Goal: Transaction & Acquisition: Purchase product/service

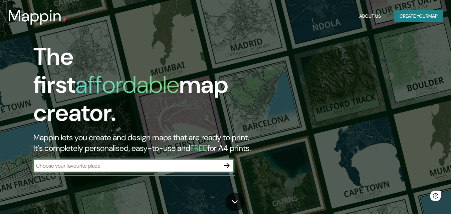
click at [95, 162] on input "text" at bounding box center [126, 166] width 187 height 8
type input "Eloy Cavazos y av. Coahuila"
click at [230, 162] on icon "button" at bounding box center [227, 166] width 8 height 8
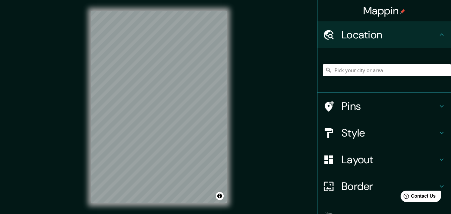
click at [235, 155] on div "© Mapbox © OpenStreetMap Improve this map" at bounding box center [159, 107] width 158 height 214
click at [143, 145] on div "© Mapbox © OpenStreetMap Improve this map" at bounding box center [159, 107] width 158 height 214
drag, startPoint x: 90, startPoint y: 128, endPoint x: 240, endPoint y: 148, distance: 151.2
click at [240, 148] on div "Mappin Location Pins Style Layout Border Choose a border. Hint : you can make l…" at bounding box center [225, 112] width 451 height 225
click at [241, 130] on div "Mappin Location Pins Style Layout Border Choose a border. Hint : you can make l…" at bounding box center [225, 112] width 451 height 225
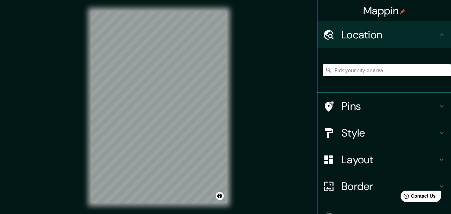
click at [83, 121] on div "© Mapbox © OpenStreetMap Improve this map" at bounding box center [159, 107] width 158 height 214
click at [337, 72] on input "Pick your city or area" at bounding box center [387, 70] width 128 height 12
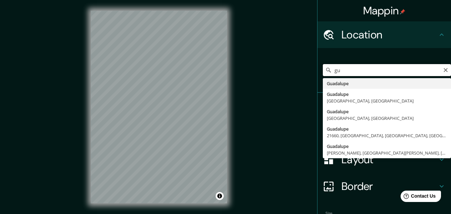
type input "g"
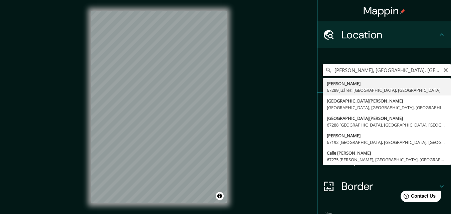
click at [344, 71] on input "eloy vcavazos Juárez, Nuevo León, México" at bounding box center [387, 70] width 128 height 12
click at [343, 71] on input "eloy vcavazos Juárez, Nuevo León, México" at bounding box center [387, 70] width 128 height 12
click at [359, 70] on input "eloy cavazos Juárez, Nuevo León, México" at bounding box center [387, 70] width 128 height 12
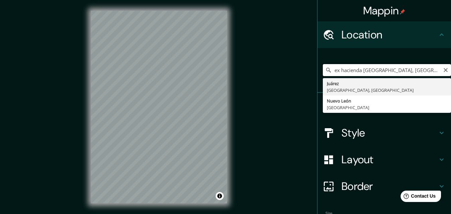
click at [363, 70] on input "ex hacienda elrosario Juárez, Nuevo León, México" at bounding box center [387, 70] width 128 height 12
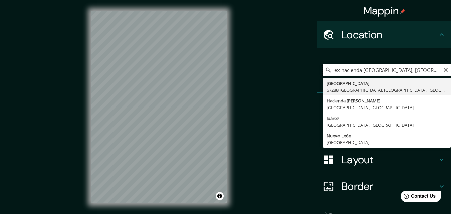
click at [329, 69] on input "ex hacienda el rosario Juárez, Nuevo León, México" at bounding box center [387, 70] width 128 height 12
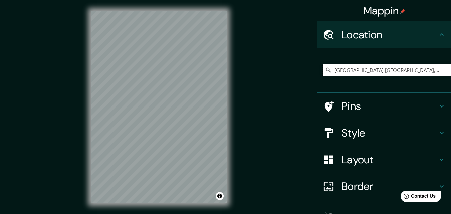
type input "Avenida Ex Hacienda El Rosario, 67288 Jardines de la Silla, Nuevo León, México"
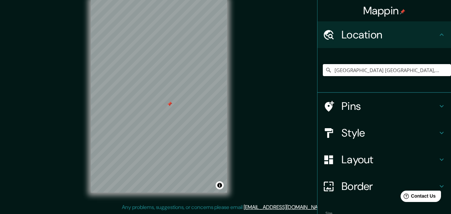
scroll to position [33, 0]
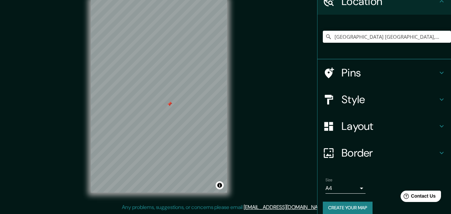
click at [437, 125] on icon at bounding box center [441, 126] width 8 height 8
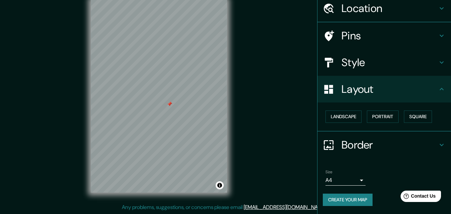
scroll to position [26, 0]
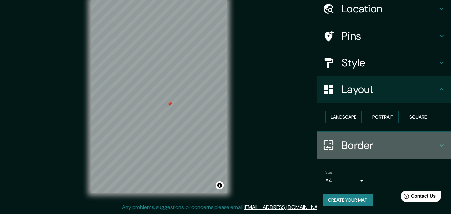
click at [437, 144] on icon at bounding box center [441, 145] width 8 height 8
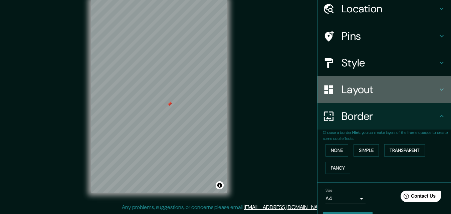
click at [439, 90] on icon at bounding box center [441, 89] width 4 height 2
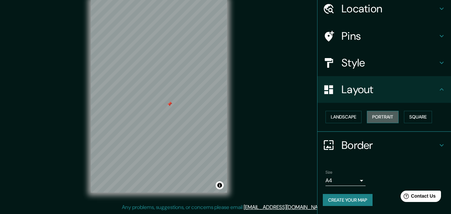
click at [388, 117] on button "Portrait" at bounding box center [383, 117] width 32 height 12
click at [341, 118] on button "Landscape" at bounding box center [343, 117] width 36 height 12
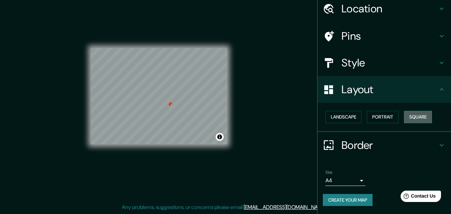
click at [418, 116] on button "Square" at bounding box center [418, 117] width 28 height 12
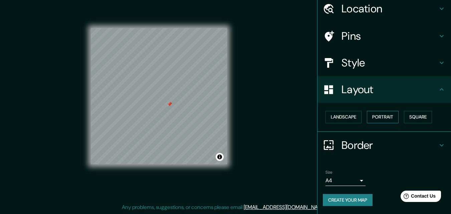
click at [384, 118] on button "Portrait" at bounding box center [383, 117] width 32 height 12
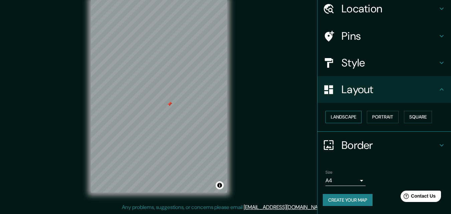
click at [342, 116] on button "Landscape" at bounding box center [343, 117] width 36 height 12
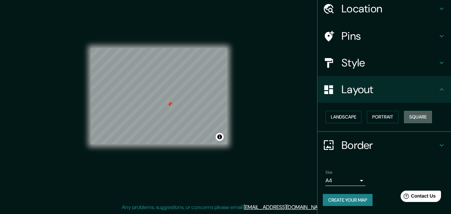
click at [408, 116] on button "Square" at bounding box center [418, 117] width 28 height 12
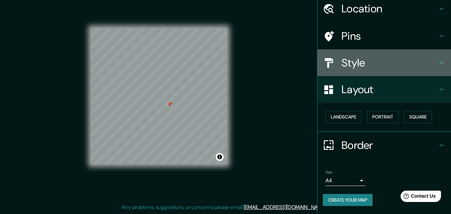
click at [355, 65] on h4 "Style" at bounding box center [389, 62] width 96 height 13
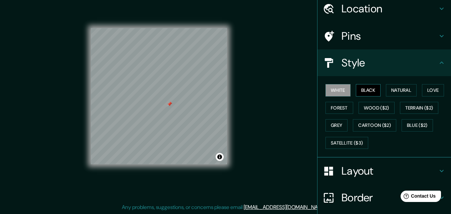
click at [364, 93] on button "Black" at bounding box center [368, 90] width 25 height 12
click at [386, 91] on button "Natural" at bounding box center [401, 90] width 31 height 12
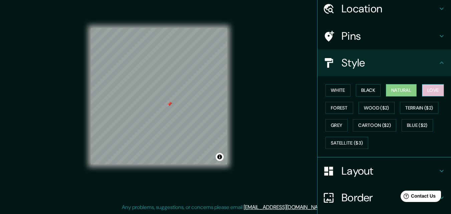
click at [425, 90] on button "Love" at bounding box center [433, 90] width 22 height 12
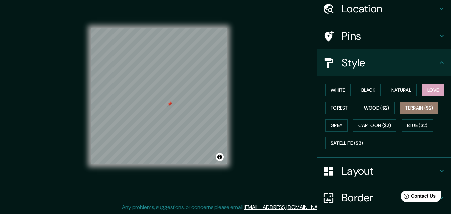
click at [415, 106] on button "Terrain ($2)" at bounding box center [419, 108] width 39 height 12
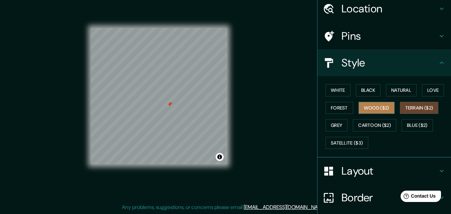
click at [379, 107] on button "Wood ($2)" at bounding box center [376, 108] width 36 height 12
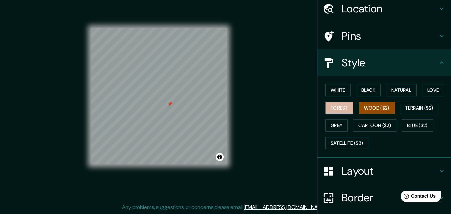
click at [337, 107] on button "Forest" at bounding box center [339, 108] width 28 height 12
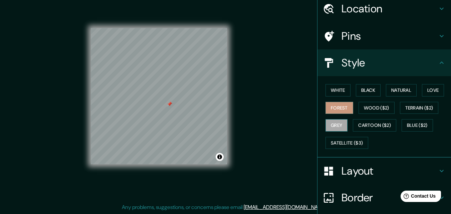
click at [328, 127] on button "Grey" at bounding box center [336, 125] width 22 height 12
click at [403, 93] on button "Natural" at bounding box center [401, 90] width 31 height 12
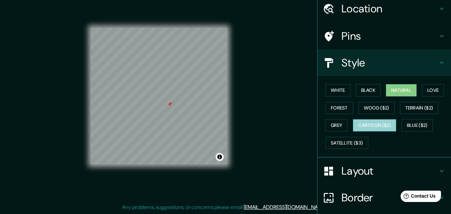
click at [374, 122] on button "Cartoon ($2)" at bounding box center [374, 125] width 43 height 12
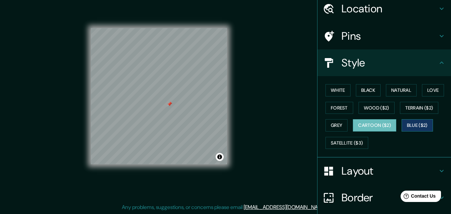
click at [402, 126] on button "Blue ($2)" at bounding box center [416, 125] width 31 height 12
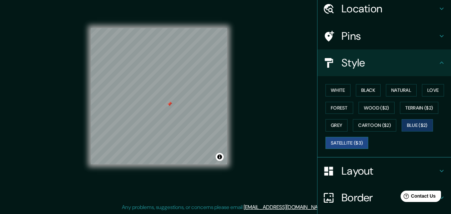
click at [350, 140] on button "Satellite ($3)" at bounding box center [346, 143] width 43 height 12
click at [392, 92] on button "Natural" at bounding box center [401, 90] width 31 height 12
click at [350, 142] on button "Satellite ($3)" at bounding box center [346, 143] width 43 height 12
click at [396, 91] on button "Natural" at bounding box center [401, 90] width 31 height 12
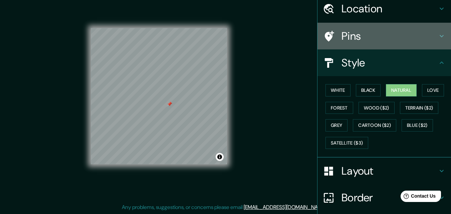
click at [345, 39] on h4 "Pins" at bounding box center [389, 35] width 96 height 13
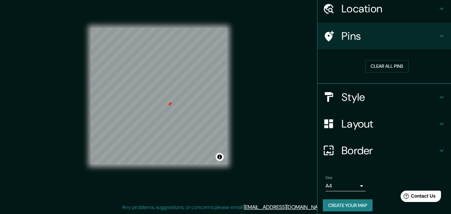
click at [348, 203] on button "Create your map" at bounding box center [348, 205] width 50 height 12
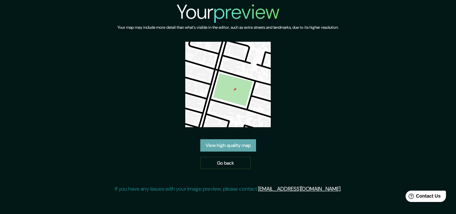
click at [245, 146] on link "View high quality map" at bounding box center [228, 145] width 56 height 12
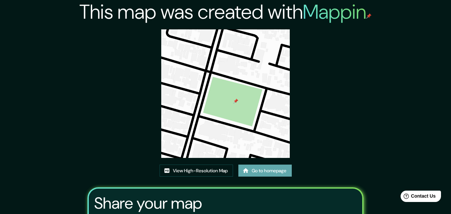
click at [261, 170] on link "Go to homepage" at bounding box center [264, 171] width 53 height 12
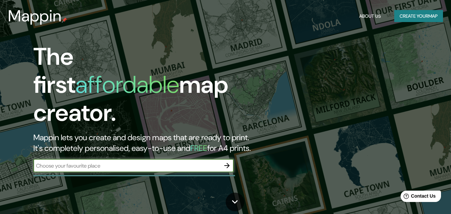
click at [240, 132] on h2 "Mappin lets you create and design maps that are ready to print. It's completely…" at bounding box center [146, 142] width 226 height 21
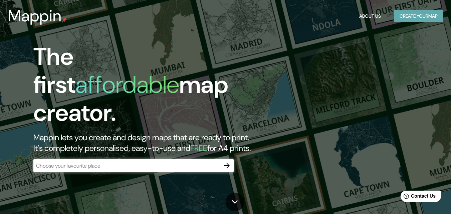
click at [413, 15] on button "Create your map" at bounding box center [418, 16] width 49 height 12
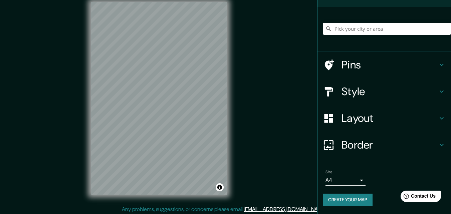
scroll to position [11, 0]
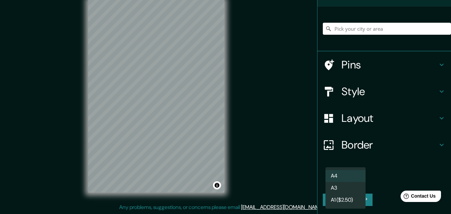
click at [357, 181] on body "Mappin Location Pins Style Layout Border Choose a border. Hint : you can make l…" at bounding box center [225, 96] width 451 height 214
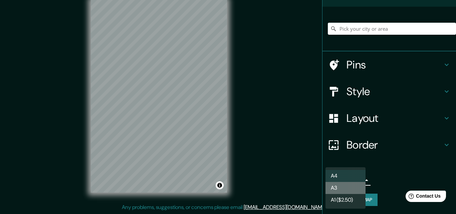
click at [341, 189] on li "A3" at bounding box center [345, 188] width 40 height 12
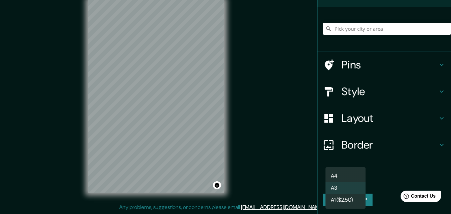
click at [359, 182] on body "Mappin Location Pins Style Layout Border Choose a border. Hint : you can make l…" at bounding box center [225, 96] width 451 height 214
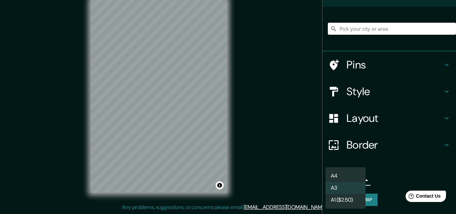
click at [349, 173] on li "A4" at bounding box center [345, 176] width 40 height 12
type input "single"
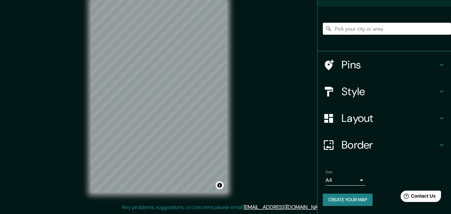
click at [328, 30] on input "Pick your city or area" at bounding box center [387, 29] width 128 height 12
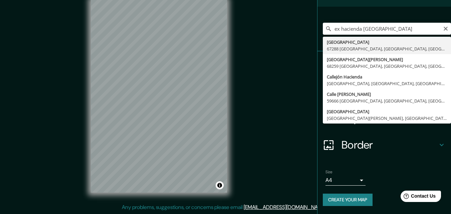
type input "Avenida Ex Hacienda El Rosario, 67288 Jardines de la Silla, Nuevo León, México"
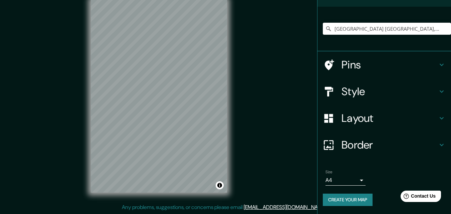
click at [150, 197] on div "© Mapbox © OpenStreetMap Improve this map" at bounding box center [159, 96] width 158 height 214
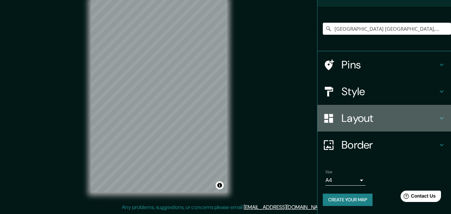
click at [365, 123] on h4 "Layout" at bounding box center [389, 117] width 96 height 13
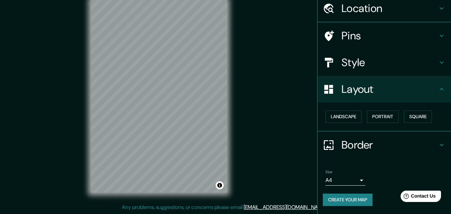
scroll to position [26, 0]
click at [351, 119] on button "Landscape" at bounding box center [343, 117] width 36 height 12
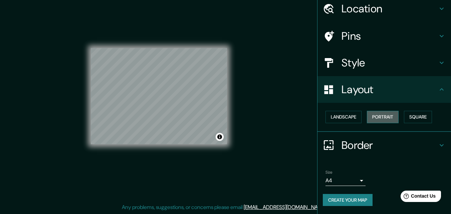
click at [381, 116] on button "Portrait" at bounding box center [383, 117] width 32 height 12
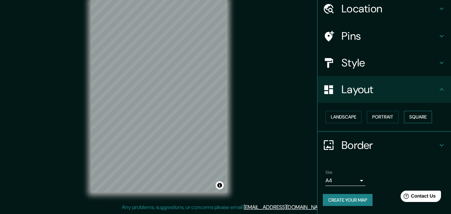
click at [425, 115] on button "Square" at bounding box center [418, 117] width 28 height 12
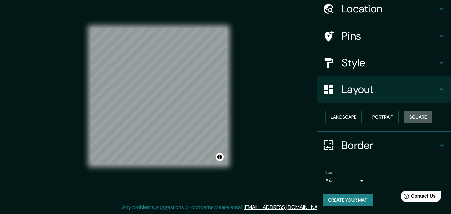
click at [425, 115] on button "Square" at bounding box center [418, 117] width 28 height 12
click at [380, 118] on button "Portrait" at bounding box center [383, 117] width 32 height 12
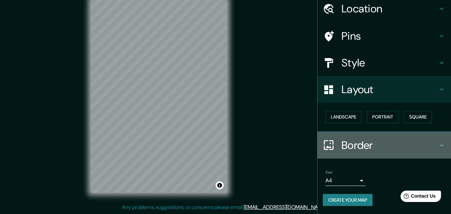
click at [437, 144] on icon at bounding box center [441, 145] width 8 height 8
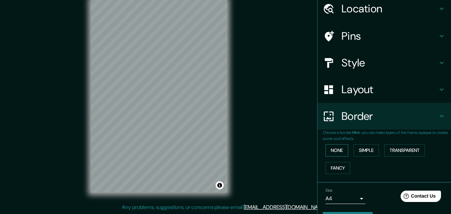
click at [331, 153] on button "None" at bounding box center [336, 150] width 23 height 12
click at [368, 152] on button "Simple" at bounding box center [365, 150] width 25 height 12
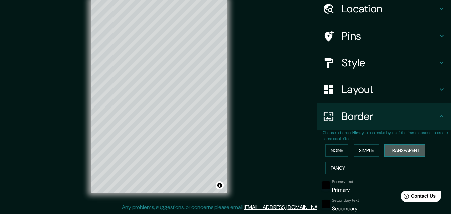
click at [394, 152] on button "Transparent" at bounding box center [404, 150] width 41 height 12
click at [332, 171] on button "Fancy" at bounding box center [337, 168] width 25 height 12
click at [336, 150] on button "None" at bounding box center [336, 150] width 23 height 12
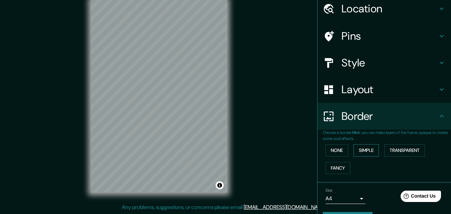
click at [366, 148] on button "Simple" at bounding box center [365, 150] width 25 height 12
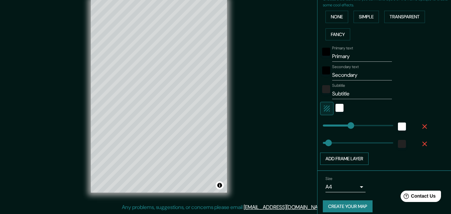
scroll to position [166, 0]
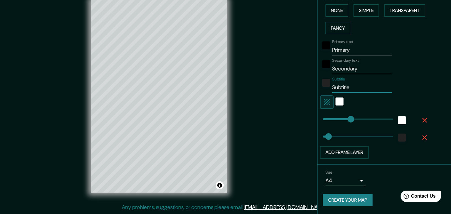
click at [350, 87] on input "Subtitle" at bounding box center [362, 87] width 60 height 11
click at [357, 50] on input "Primary" at bounding box center [362, 50] width 60 height 11
type input "Prima"
type input "163"
type input "33"
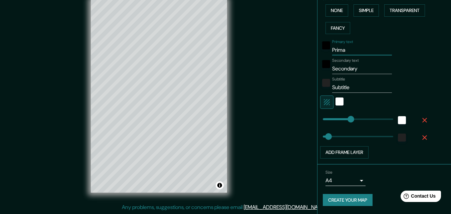
type input "Prim"
type input "163"
type input "33"
type input "P"
type input "163"
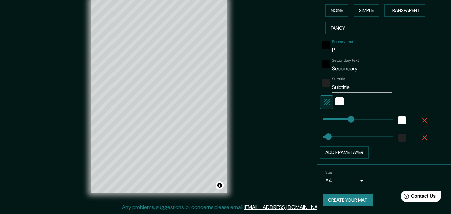
type input "33"
type input "p"
type input "163"
type input "33"
type input "pa"
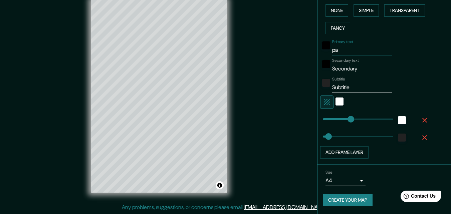
type input "163"
type input "33"
type input "par"
type input "163"
type input "33"
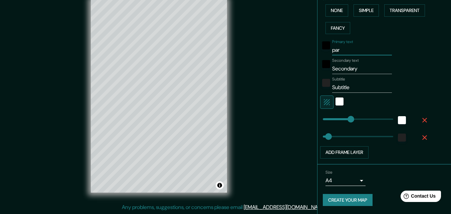
type input "parq"
type input "163"
type input "33"
type input "parqu"
type input "163"
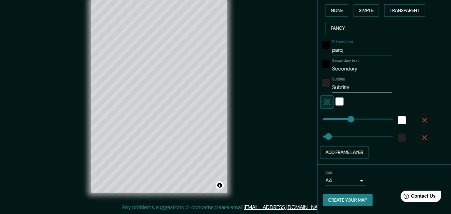
type input "33"
type input "parque"
type input "163"
type input "33"
type input "parque"
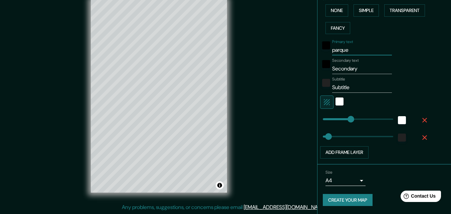
type input "163"
type input "33"
type input "parque p"
type input "163"
type input "33"
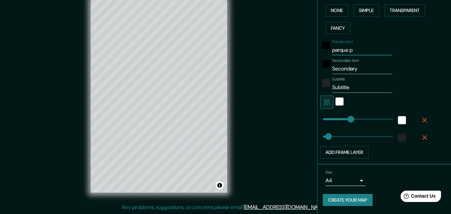
type input "parque pr"
type input "163"
type input "33"
type input "parque pri"
type input "163"
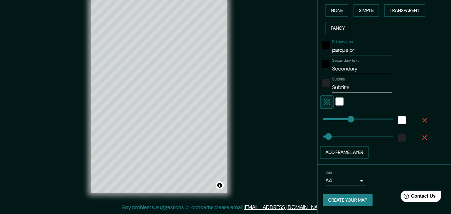
type input "33"
type input "parque prin"
type input "163"
type input "33"
type input "parque princ"
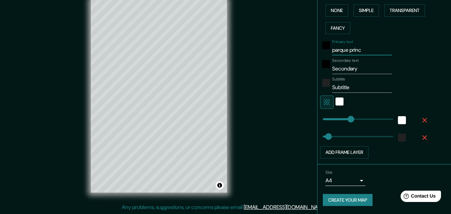
type input "163"
type input "33"
type input "parque princi"
type input "163"
type input "33"
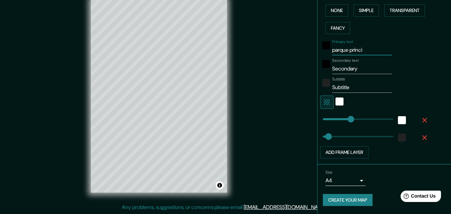
type input "parque princ"
type input "163"
type input "33"
type input "parque prin"
type input "163"
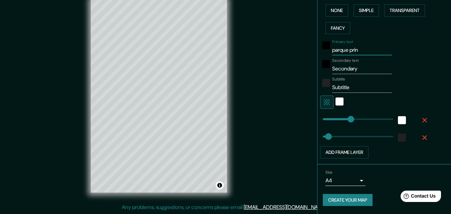
type input "33"
type input "parque pri"
type input "163"
type input "33"
type input "parque pr"
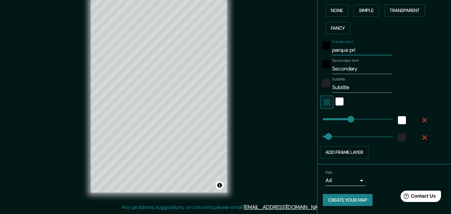
type input "163"
type input "33"
type input "parque p"
type input "163"
type input "33"
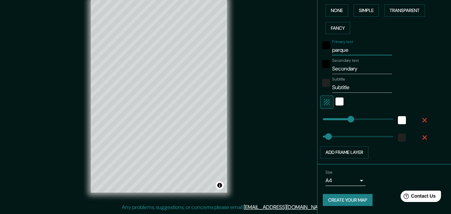
type input "parque"
type input "163"
type input "33"
type input "parque"
click at [356, 66] on input "Secondary" at bounding box center [362, 68] width 60 height 11
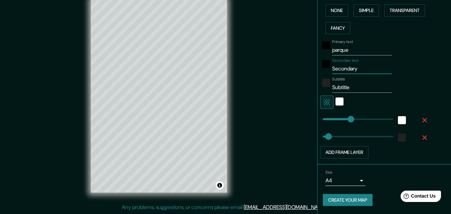
type input "Secondaryp"
type input "163"
type input "33"
type input "Secondarypr"
type input "163"
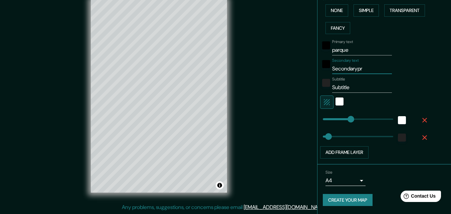
type input "33"
type input "Secondarypri"
type input "163"
type input "33"
type input "Secondaryprin"
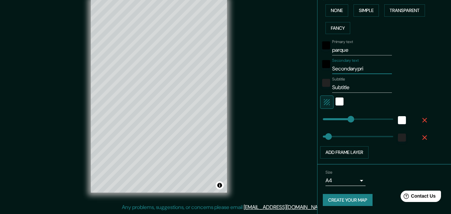
type input "163"
type input "33"
type input "Secondaryprinc"
type input "163"
type input "33"
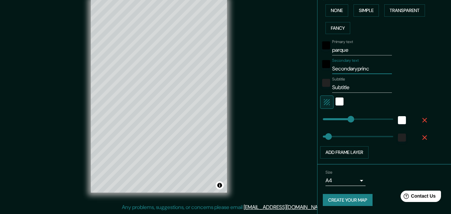
type input "Secondaryprinci"
type input "163"
type input "33"
type input "Secondaryprincip"
type input "163"
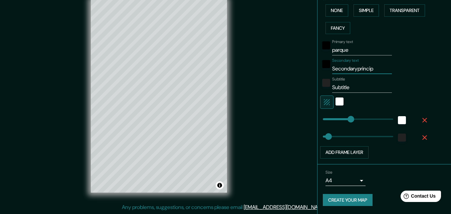
type input "33"
type input "Secondaryprincipa"
type input "163"
type input "33"
type input "Secondaryprincipal"
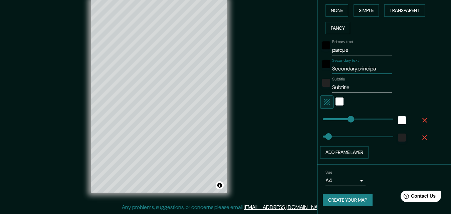
type input "163"
type input "33"
click at [354, 69] on input "Secondaryprincipal" at bounding box center [362, 68] width 60 height 11
type input "Secondarprincipal"
type input "163"
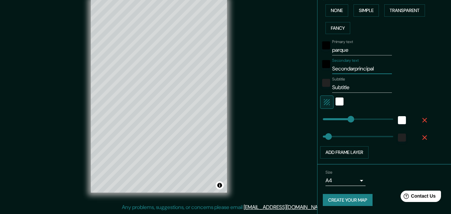
type input "33"
type input "principal"
type input "163"
type input "33"
click at [347, 90] on input "Subtitle" at bounding box center [362, 87] width 60 height 11
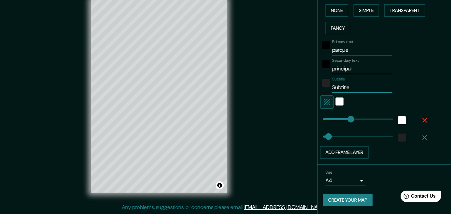
click at [351, 70] on input "principal" at bounding box center [362, 68] width 60 height 11
type input "principa"
type input "163"
type input "33"
type input "p"
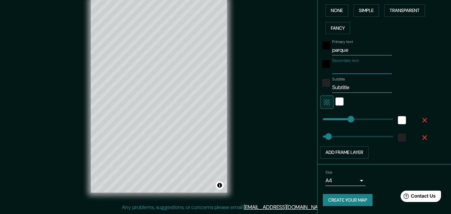
type input "163"
type input "33"
type input "p"
type input "163"
type input "33"
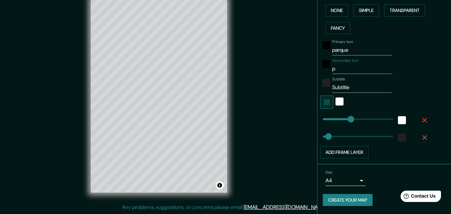
type input "pa"
type input "163"
type input "33"
type input "par"
type input "163"
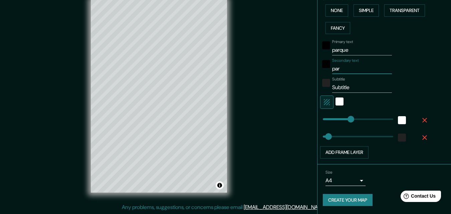
type input "33"
type input "parq"
type input "163"
type input "33"
type input "parqu"
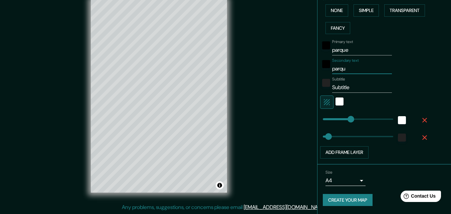
type input "163"
type input "33"
type input "parque"
type input "163"
type input "33"
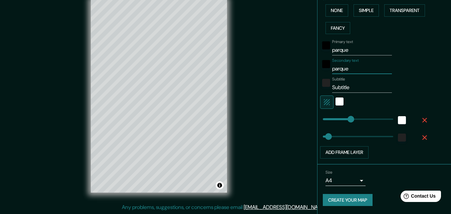
type input "parque"
click at [348, 88] on input "Subtitle" at bounding box center [362, 87] width 60 height 11
type input "Subtitl"
type input "163"
type input "33"
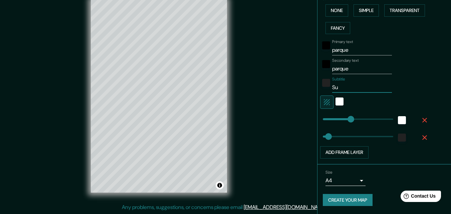
type input "S"
type input "163"
type input "33"
type input "p"
type input "163"
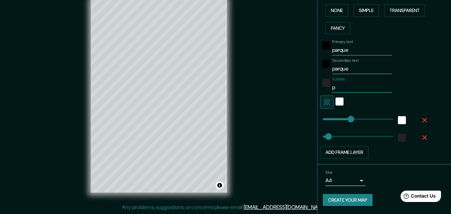
type input "33"
type input "pr"
type input "163"
type input "33"
type input "pri"
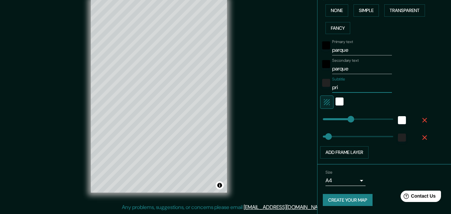
type input "163"
type input "33"
type input "prin"
type input "163"
type input "33"
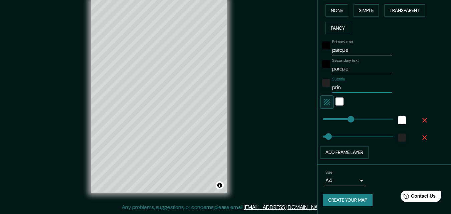
type input "princ"
type input "163"
type input "33"
type input "princi"
type input "163"
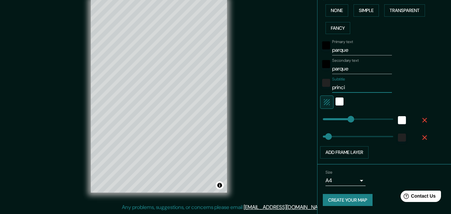
type input "33"
type input "princip"
type input "163"
type input "33"
type input "principa"
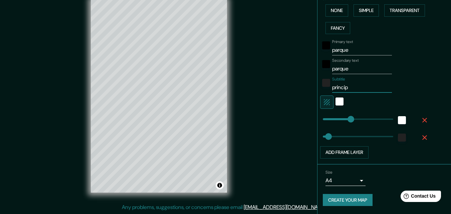
type input "163"
type input "33"
type input "principal"
type input "163"
type input "33"
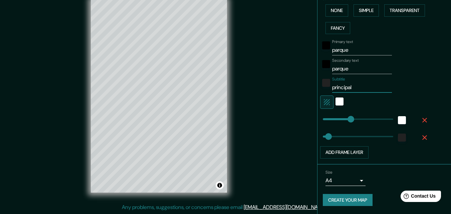
type input "principal"
click at [346, 51] on input "parque" at bounding box center [362, 50] width 60 height 11
type input "parqu"
type input "163"
type input "33"
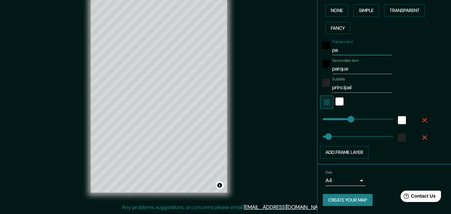
type input "p"
type input "163"
type input "33"
type input "y"
type input "163"
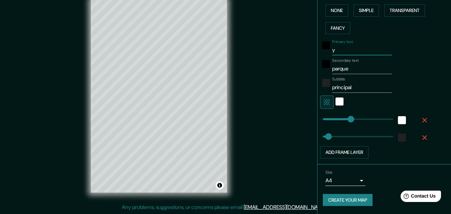
type input "33"
type input "yb"
type input "163"
type input "33"
type input "ybi"
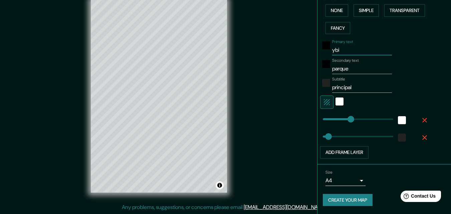
type input "163"
type input "33"
type input "ybic"
type input "163"
type input "33"
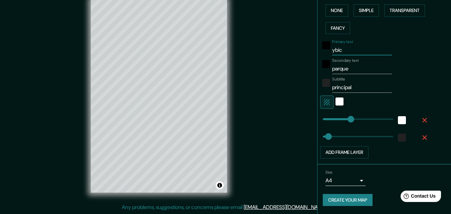
type input "ybica"
type input "163"
type input "33"
type input "ybicac"
type input "163"
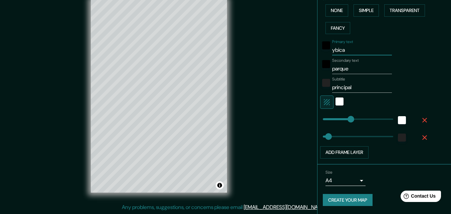
type input "33"
type input "ybicaci"
type input "163"
type input "33"
type input "ybicacio"
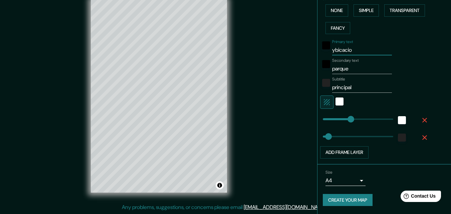
type input "163"
type input "33"
type input "ybicacion"
type input "163"
type input "33"
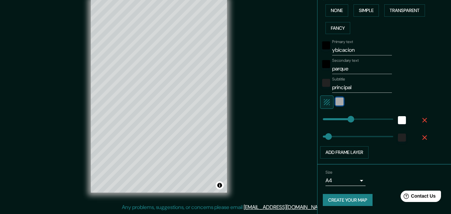
click at [335, 102] on div "white" at bounding box center [339, 101] width 8 height 8
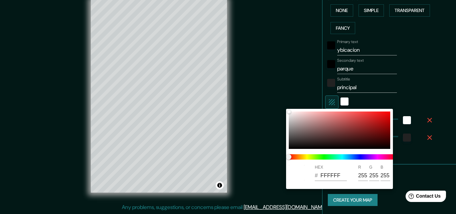
click at [336, 49] on div at bounding box center [228, 107] width 456 height 214
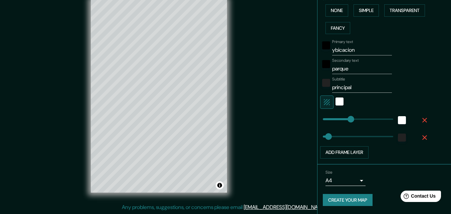
click at [332, 50] on input "ybicacion" at bounding box center [362, 50] width 60 height 11
type input "bicacion"
type input "163"
click at [336, 103] on div "white" at bounding box center [339, 101] width 8 height 8
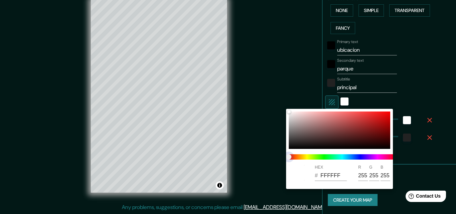
click at [291, 157] on span "color slider" at bounding box center [288, 156] width 5 height 5
click at [425, 121] on div at bounding box center [228, 107] width 456 height 214
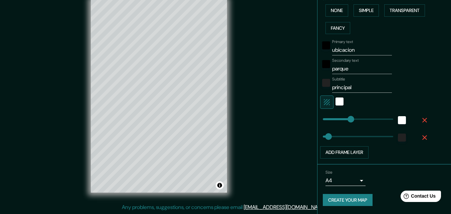
click at [421, 121] on icon "button" at bounding box center [424, 120] width 8 height 8
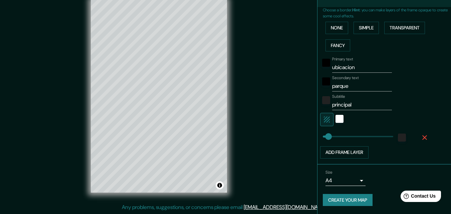
scroll to position [148, 0]
click at [324, 122] on icon "button" at bounding box center [327, 119] width 6 height 6
click at [325, 120] on icon "button" at bounding box center [327, 119] width 8 height 8
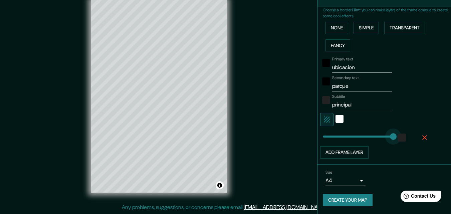
drag, startPoint x: 325, startPoint y: 135, endPoint x: 394, endPoint y: 131, distance: 68.5
drag, startPoint x: 386, startPoint y: 136, endPoint x: 282, endPoint y: 148, distance: 104.8
drag, startPoint x: 318, startPoint y: 138, endPoint x: 327, endPoint y: 138, distance: 8.7
click at [338, 153] on button "Add frame layer" at bounding box center [344, 152] width 48 height 12
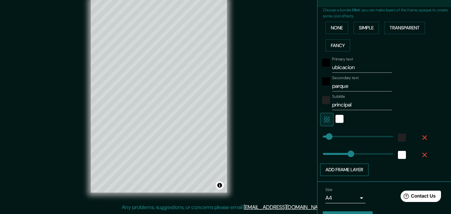
click at [347, 167] on button "Add frame layer" at bounding box center [344, 170] width 48 height 12
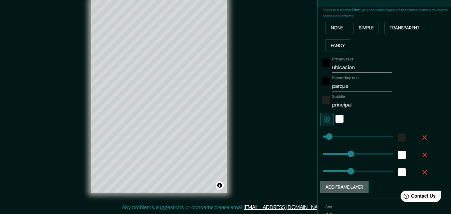
click at [345, 186] on button "Add frame layer" at bounding box center [344, 187] width 48 height 12
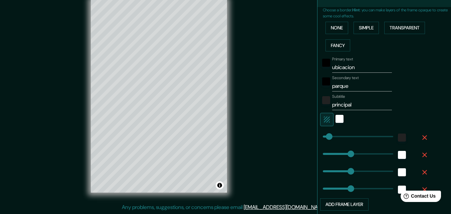
scroll to position [201, 0]
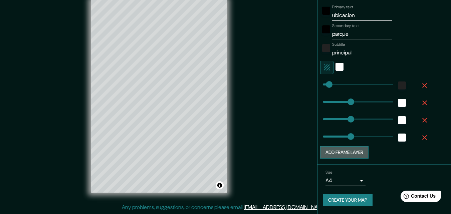
click at [338, 152] on button "Add frame layer" at bounding box center [344, 152] width 48 height 12
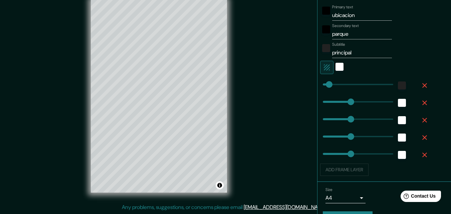
click at [337, 169] on div "Add frame layer" at bounding box center [374, 170] width 109 height 12
click at [422, 155] on icon "button" at bounding box center [424, 155] width 5 height 5
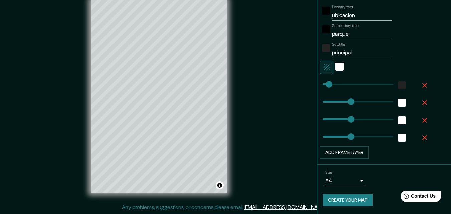
click at [420, 136] on icon "button" at bounding box center [424, 137] width 8 height 8
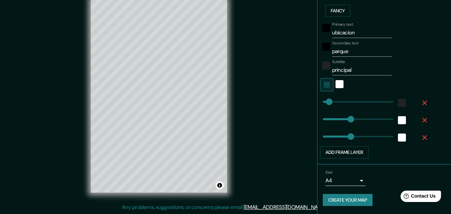
scroll to position [183, 0]
click at [422, 138] on icon "button" at bounding box center [424, 137] width 5 height 5
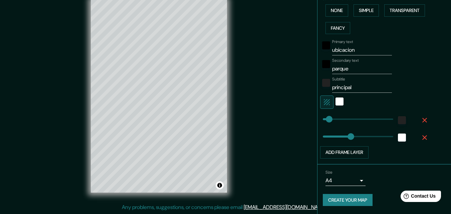
scroll to position [166, 0]
click at [420, 137] on icon "button" at bounding box center [424, 137] width 8 height 8
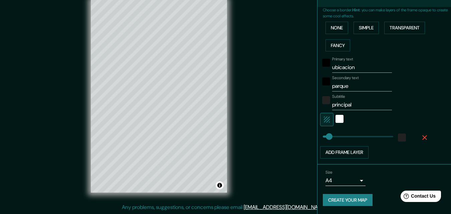
scroll to position [148, 0]
click at [335, 118] on div "white" at bounding box center [339, 119] width 8 height 8
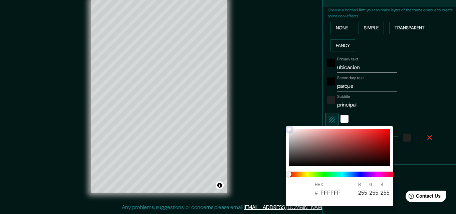
click at [378, 131] on div at bounding box center [339, 147] width 101 height 37
click at [320, 175] on span at bounding box center [342, 174] width 107 height 5
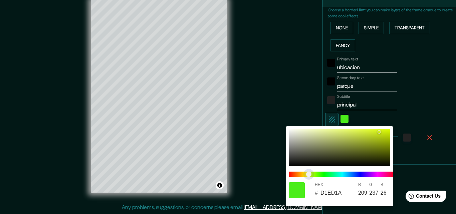
click at [309, 174] on span at bounding box center [342, 174] width 107 height 5
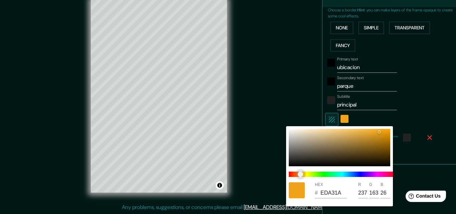
click at [300, 175] on span at bounding box center [342, 174] width 107 height 5
drag, startPoint x: 154, startPoint y: 99, endPoint x: 156, endPoint y: 85, distance: 13.9
click at [156, 85] on div at bounding box center [228, 107] width 456 height 214
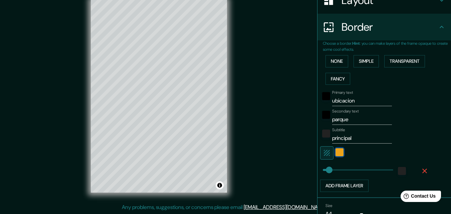
scroll to position [0, 0]
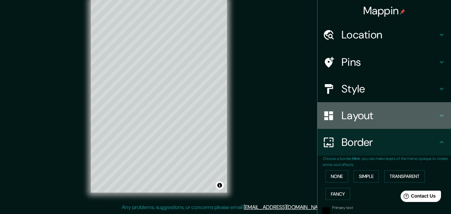
click at [382, 116] on h4 "Layout" at bounding box center [389, 115] width 96 height 13
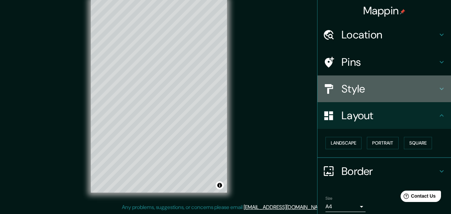
click at [373, 88] on h4 "Style" at bounding box center [389, 88] width 96 height 13
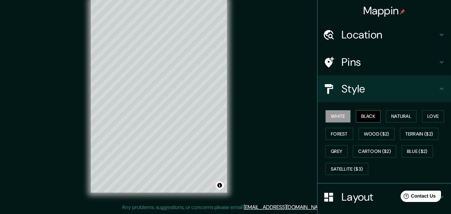
click at [361, 116] on button "Black" at bounding box center [368, 116] width 25 height 12
click at [340, 118] on button "White" at bounding box center [337, 116] width 25 height 12
click at [394, 119] on button "Natural" at bounding box center [401, 116] width 31 height 12
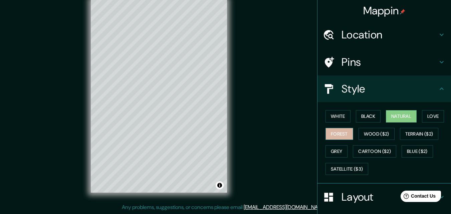
click at [328, 132] on button "Forest" at bounding box center [339, 134] width 28 height 12
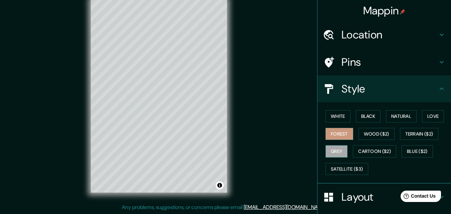
click at [332, 153] on button "Grey" at bounding box center [336, 151] width 22 height 12
click at [346, 173] on button "Satellite ($3)" at bounding box center [346, 169] width 43 height 12
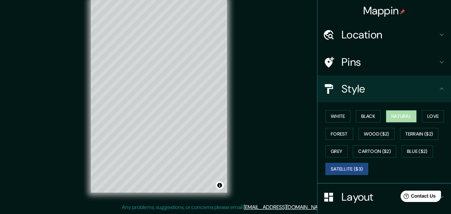
click at [392, 116] on button "Natural" at bounding box center [401, 116] width 31 height 12
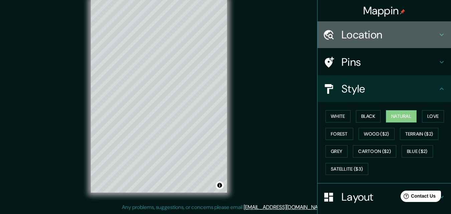
click at [437, 36] on icon at bounding box center [441, 35] width 8 height 8
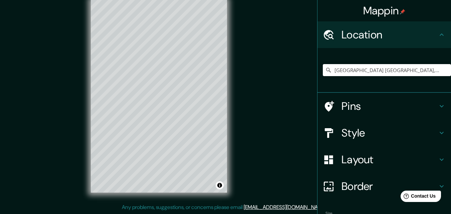
click at [437, 106] on icon at bounding box center [441, 106] width 8 height 8
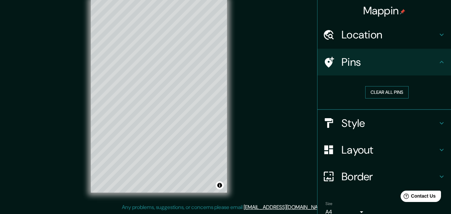
click at [388, 93] on button "Clear all pins" at bounding box center [386, 92] width 43 height 12
click at [161, 92] on div at bounding box center [161, 91] width 5 height 5
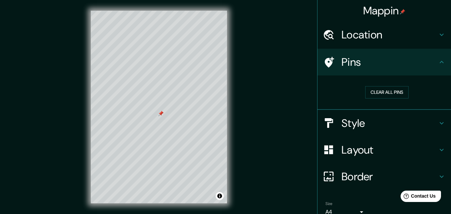
scroll to position [31, 0]
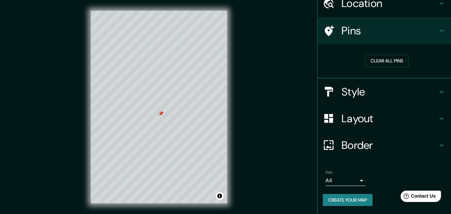
click at [357, 180] on body "Mappin Location Avenida Ex Hacienda El Rosario, 67288 Jardines de la Silla, Nue…" at bounding box center [225, 107] width 451 height 214
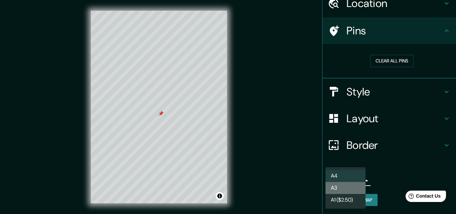
click at [343, 187] on li "A3" at bounding box center [345, 188] width 40 height 12
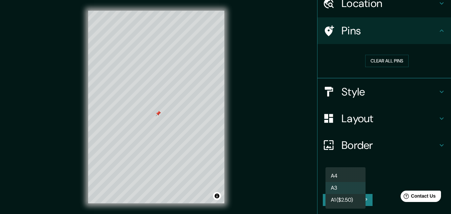
click at [356, 180] on body "Mappin Location Avenida Ex Hacienda El Rosario, 67288 Jardines de la Silla, Nue…" at bounding box center [225, 107] width 451 height 214
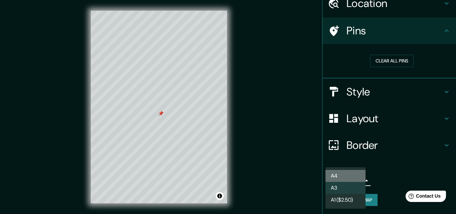
click at [348, 176] on li "A4" at bounding box center [345, 176] width 40 height 12
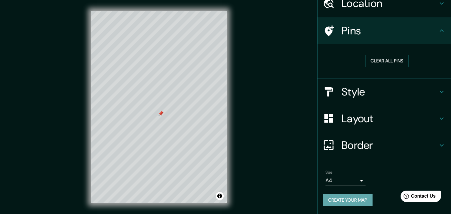
click at [337, 199] on button "Create your map" at bounding box center [348, 200] width 50 height 12
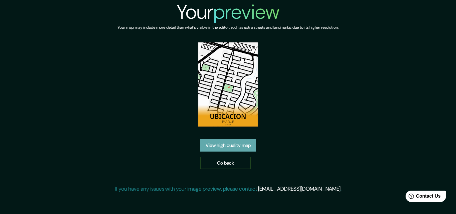
click at [230, 145] on link "View high quality map" at bounding box center [228, 145] width 56 height 12
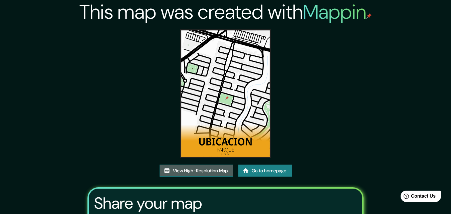
click at [191, 172] on link "View High-Resolution Map" at bounding box center [196, 171] width 73 height 12
